Goal: Check status

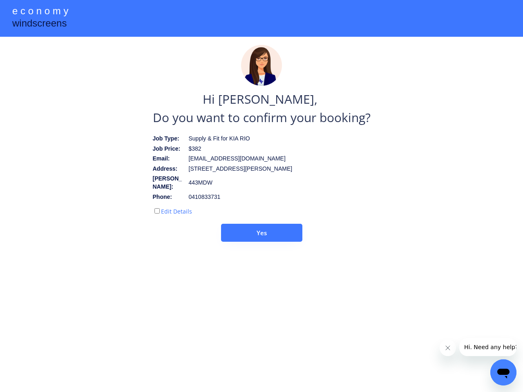
click at [261, 203] on div "Edit Details" at bounding box center [214, 209] width 122 height 13
click at [261, 18] on div at bounding box center [261, 18] width 523 height 37
click at [40, 12] on div "e c o n o m y" at bounding box center [40, 12] width 56 height 16
click at [39, 24] on div "windscreens" at bounding box center [39, 24] width 54 height 16
click at [261, 149] on div "$382" at bounding box center [233, 149] width 89 height 8
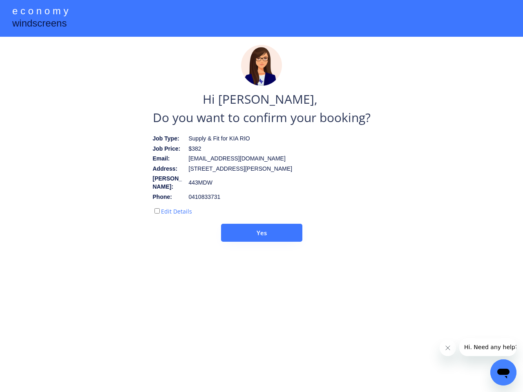
click at [261, 65] on img at bounding box center [261, 65] width 41 height 41
click at [261, 162] on div "[EMAIL_ADDRESS][DOMAIN_NAME]" at bounding box center [237, 159] width 97 height 8
click at [261, 108] on div "Hi [PERSON_NAME], Do you want to confirm your booking?" at bounding box center [262, 108] width 218 height 37
click at [239, 171] on div "[STREET_ADDRESS][PERSON_NAME]" at bounding box center [241, 169] width 104 height 8
click at [215, 139] on div "Supply & Fit for KIA RIO" at bounding box center [233, 139] width 89 height 8
